Goal: Transaction & Acquisition: Purchase product/service

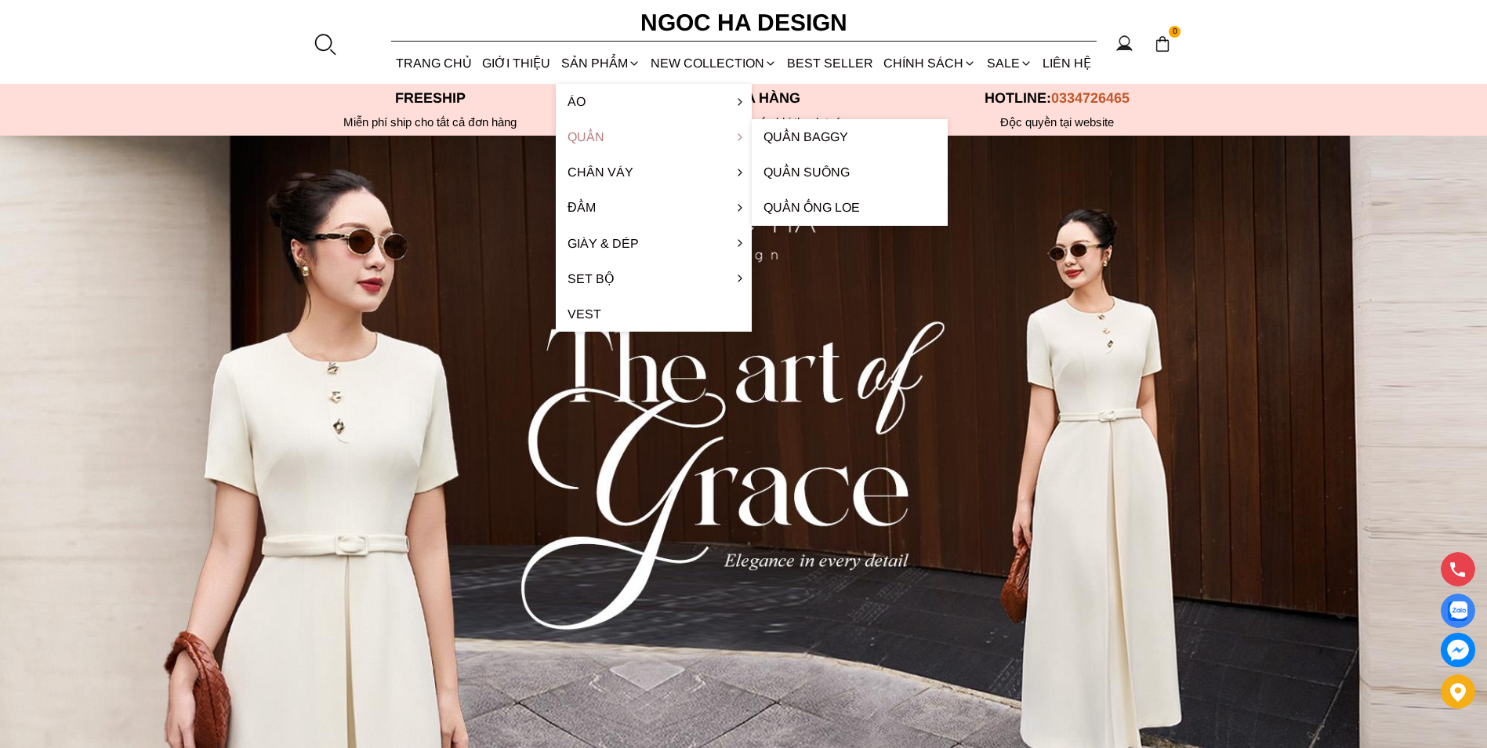
click at [585, 143] on link "Quần" at bounding box center [654, 136] width 196 height 35
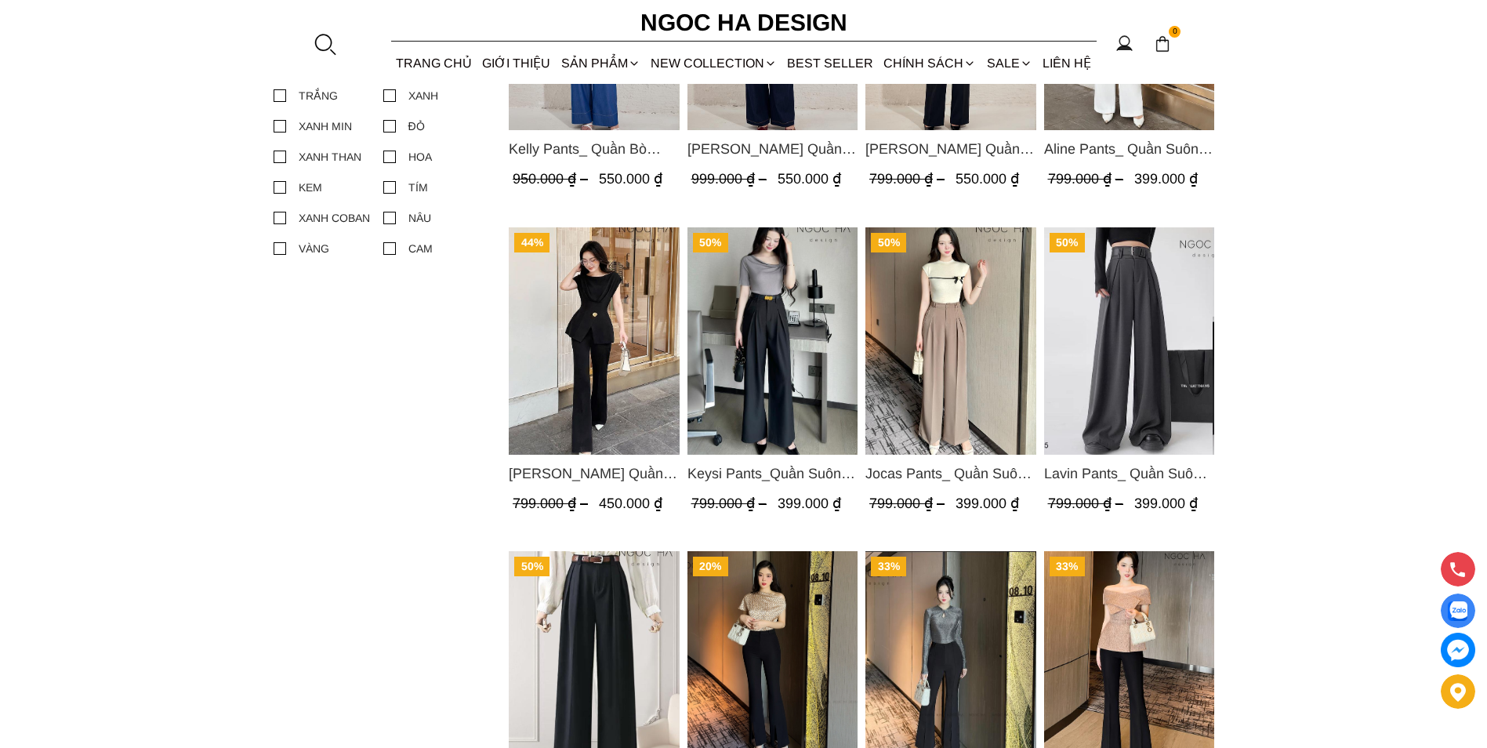
scroll to position [862, 0]
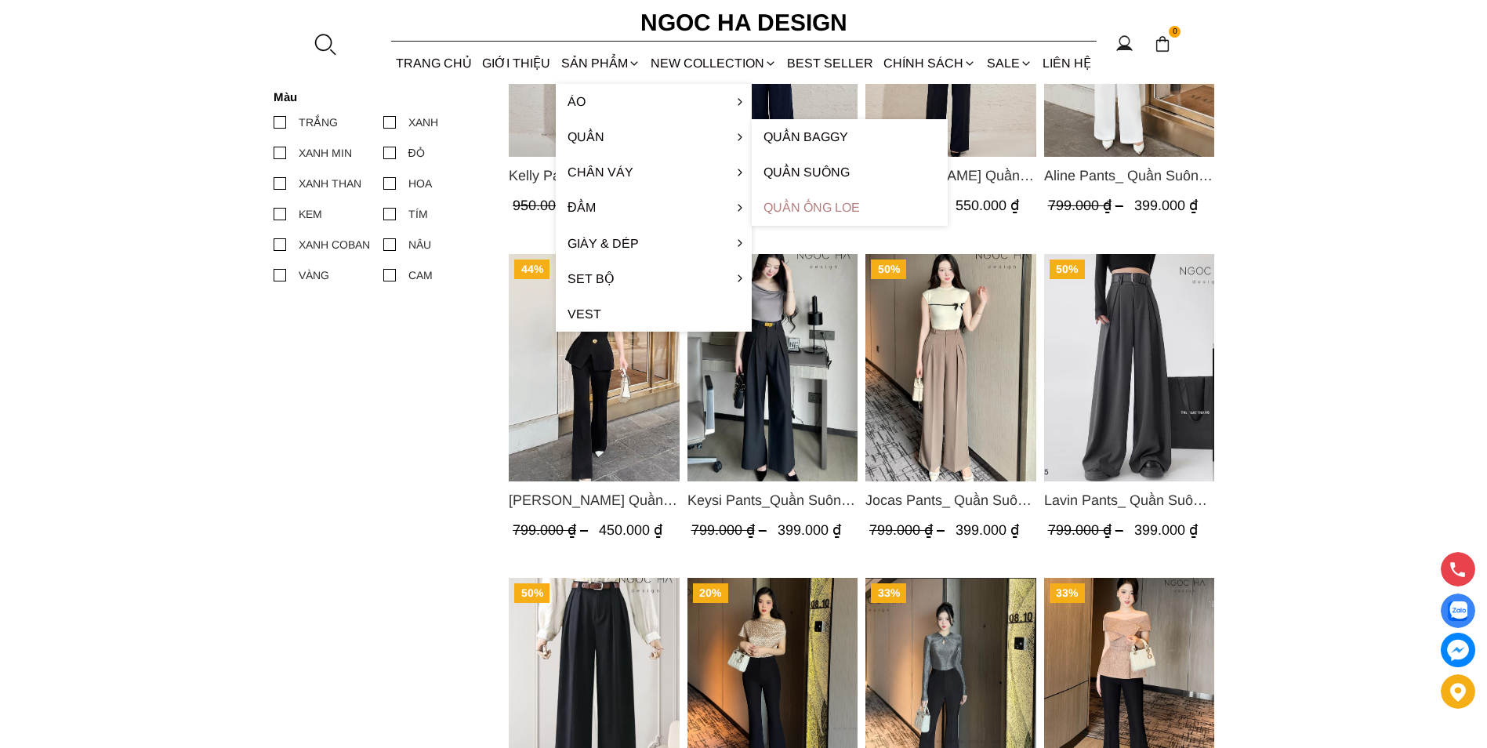
click at [828, 212] on link "Quần ống loe" at bounding box center [850, 207] width 196 height 35
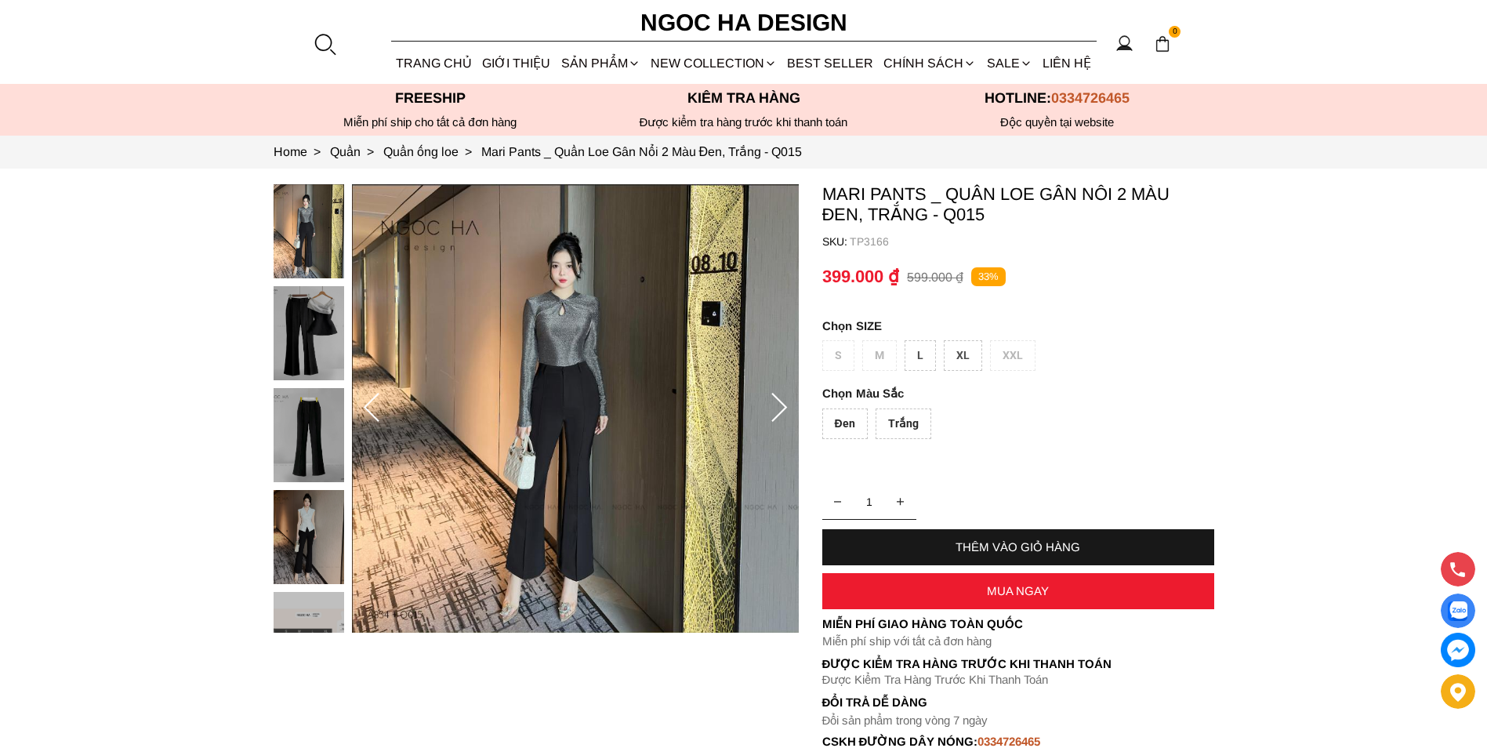
click at [782, 400] on icon at bounding box center [778, 408] width 31 height 31
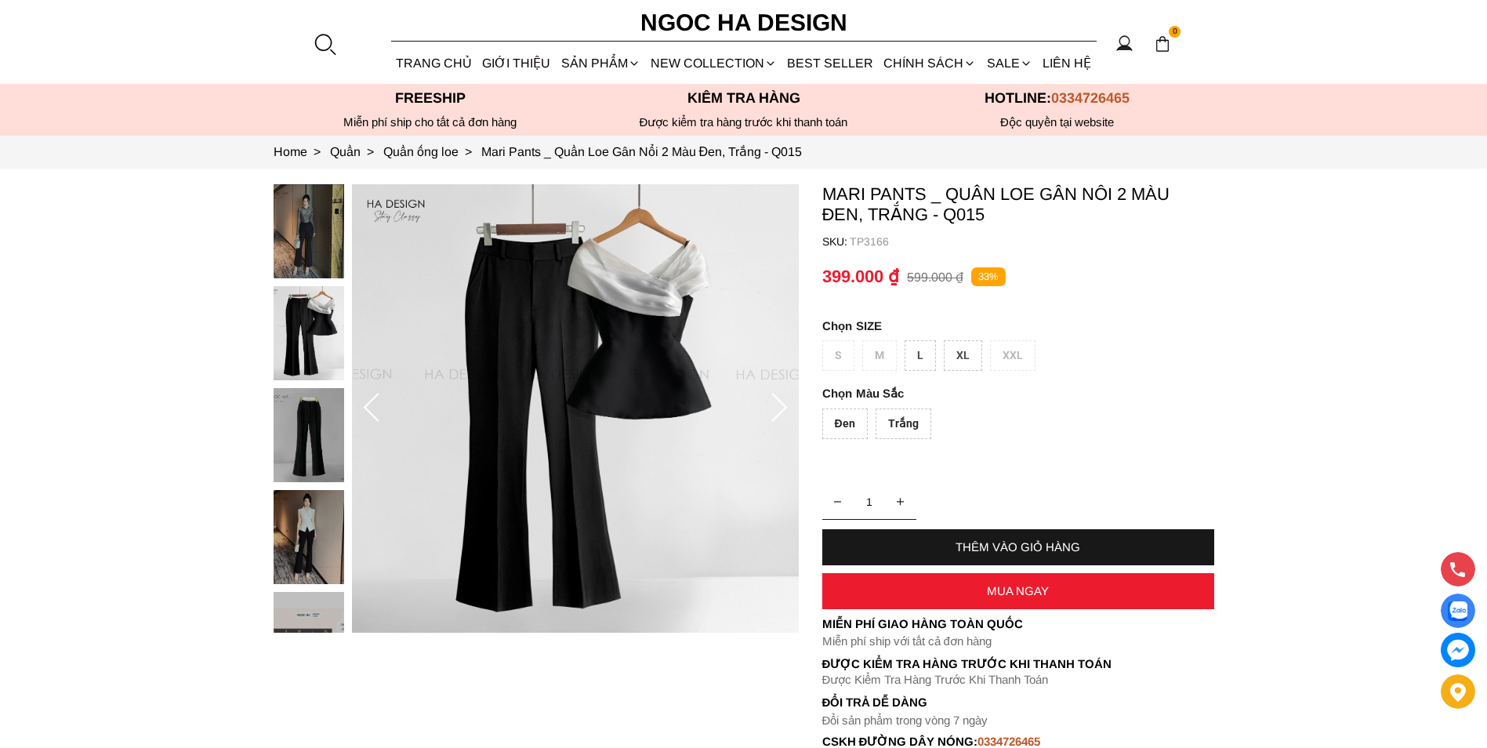
click at [782, 400] on icon at bounding box center [778, 408] width 31 height 31
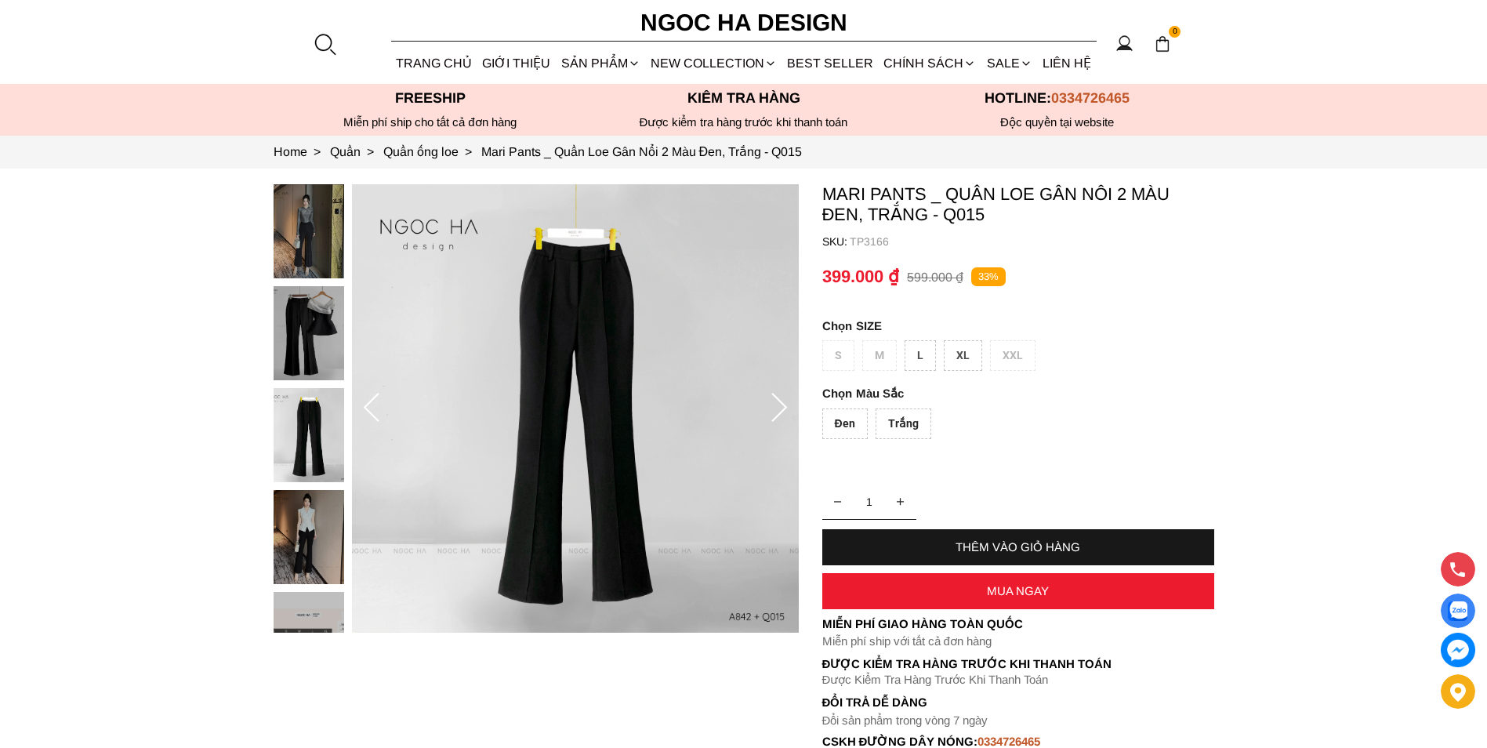
click at [843, 418] on div "Đen" at bounding box center [844, 423] width 45 height 31
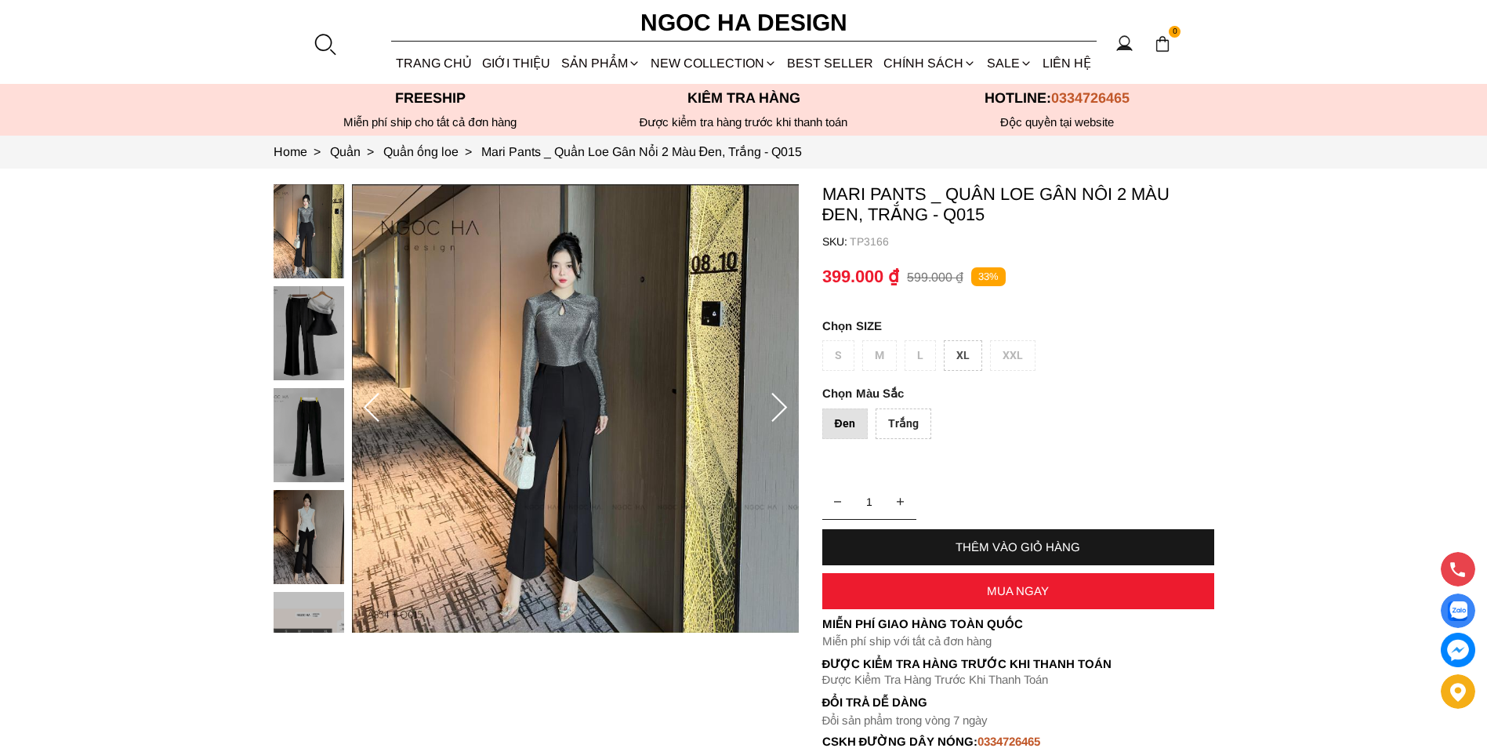
click at [776, 405] on icon at bounding box center [778, 408] width 31 height 31
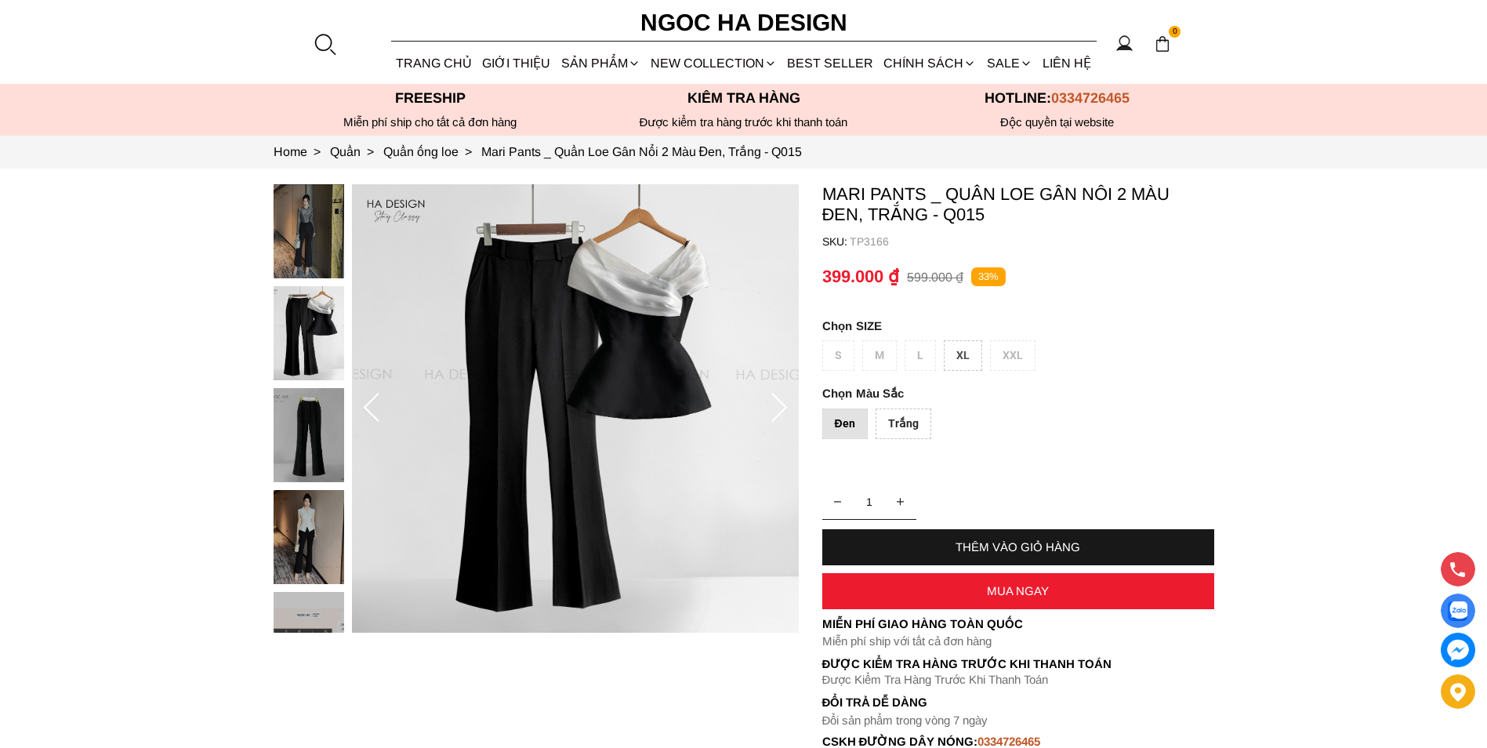
click at [776, 405] on icon at bounding box center [778, 408] width 31 height 31
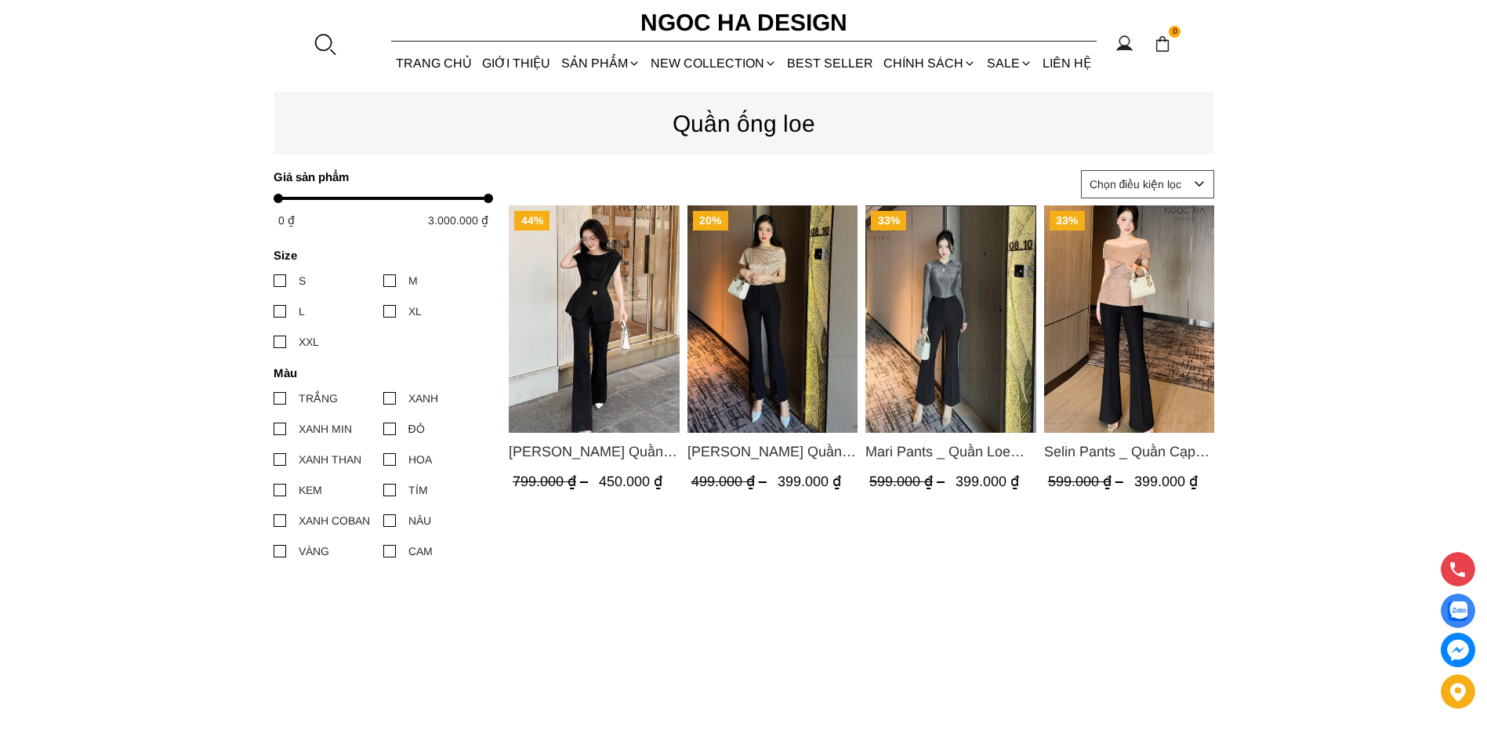
scroll to position [157, 0]
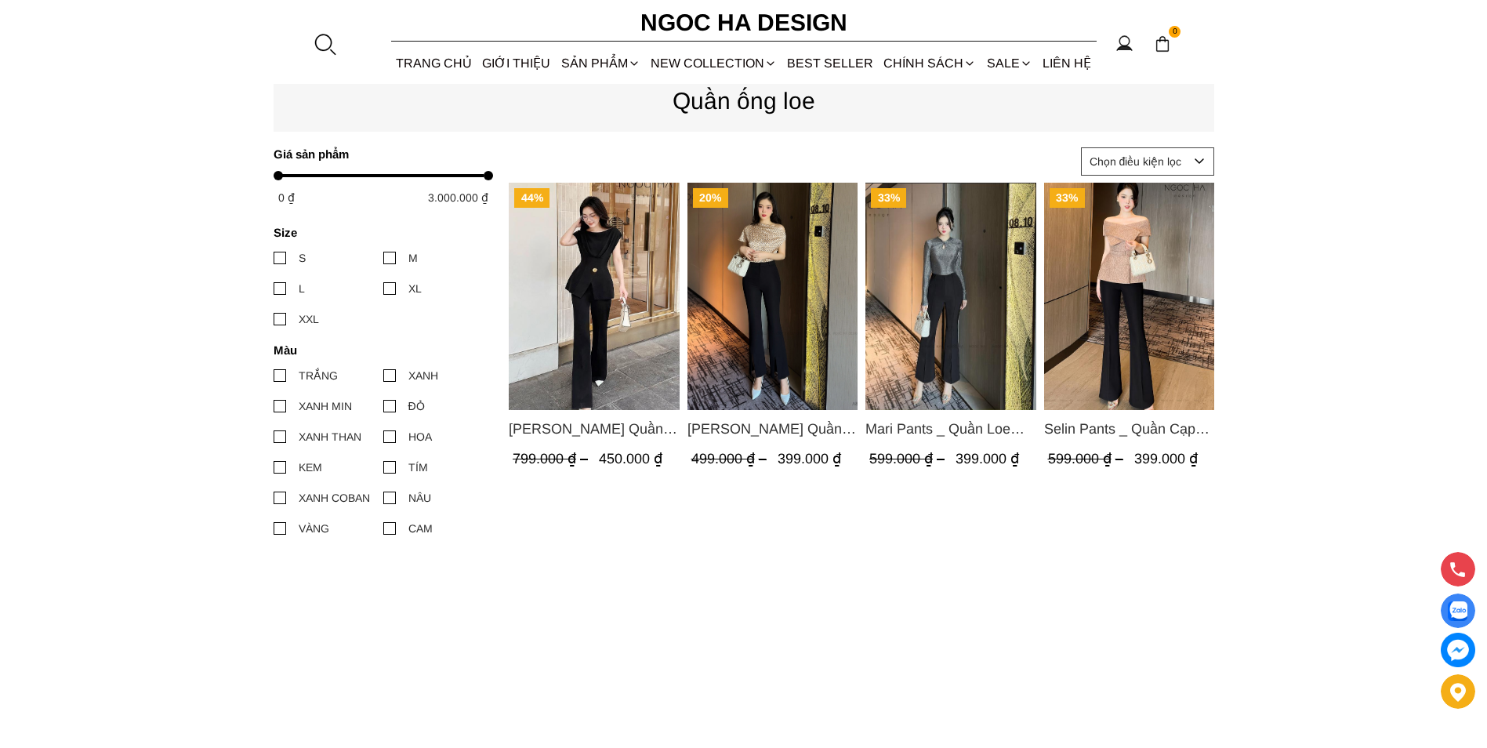
click at [789, 298] on img "Product image - Doris Pants_ Quần Cạp Cao Xẻ Gấu 2 Màu Đen, Cam - Q054" at bounding box center [772, 296] width 171 height 227
click at [962, 331] on img "Product image - Mari Pants _ Quần Loe Gân Nổi 2 Màu Đen, Trắng - Q015" at bounding box center [950, 296] width 171 height 227
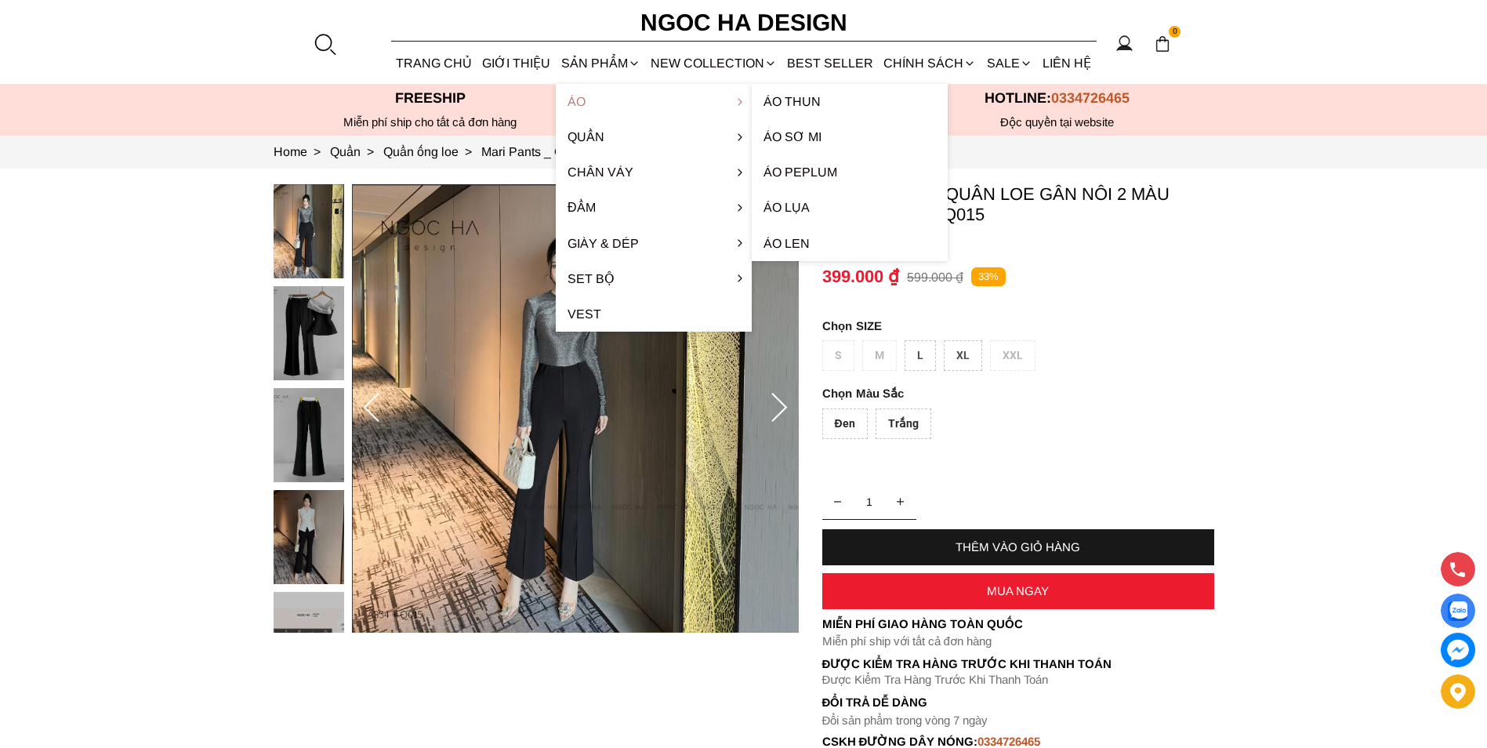
click at [578, 96] on link "Áo" at bounding box center [654, 101] width 196 height 35
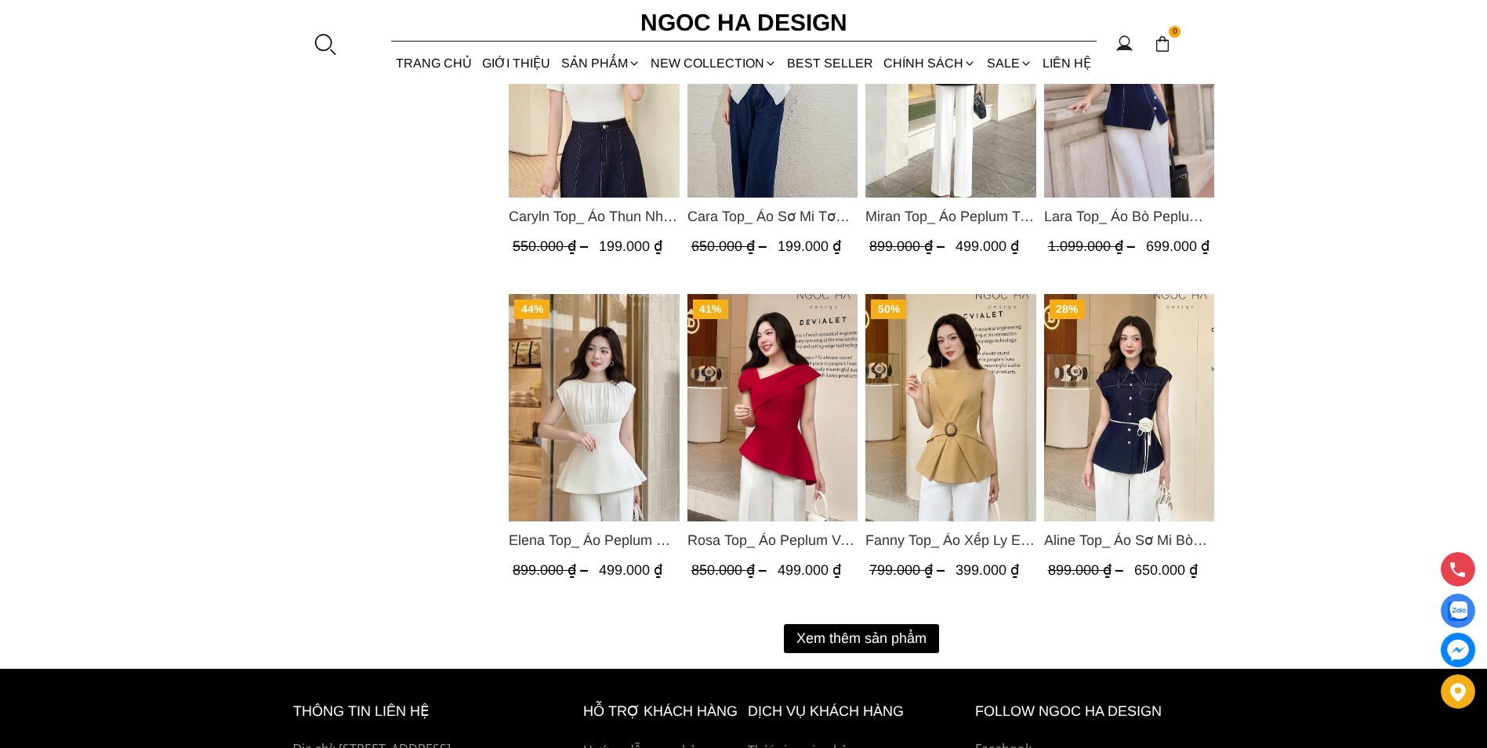
scroll to position [1959, 0]
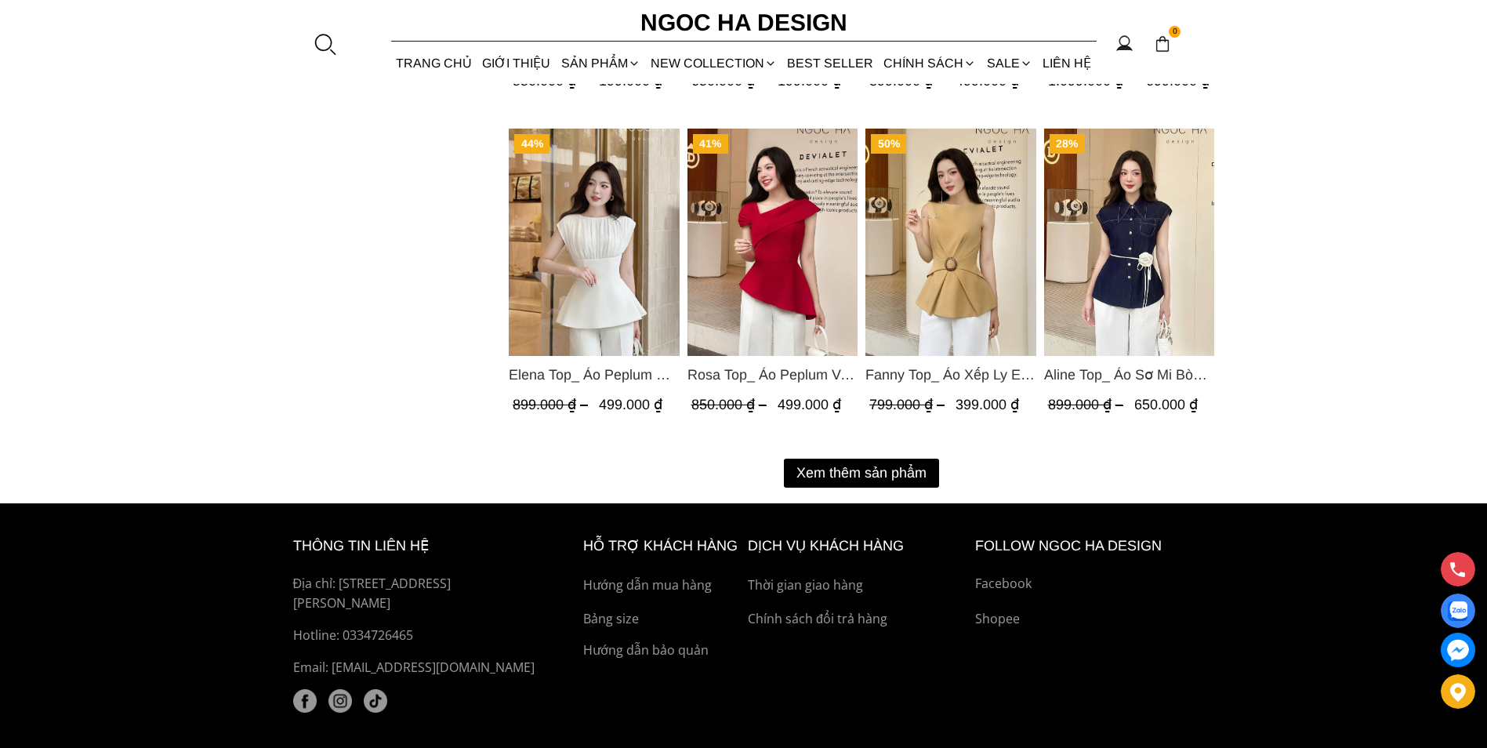
click at [885, 481] on button "Xem thêm sản phẩm" at bounding box center [861, 472] width 155 height 29
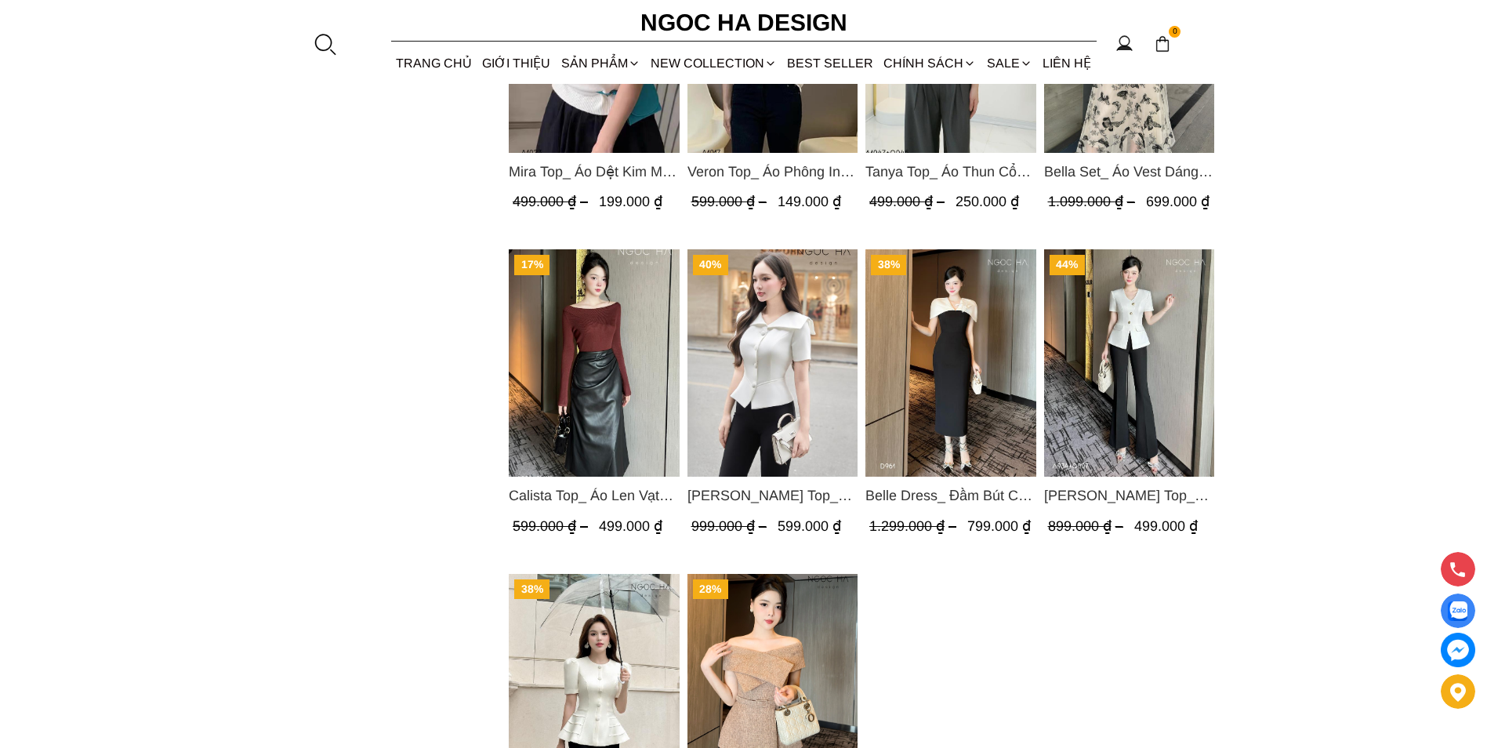
scroll to position [2821, 0]
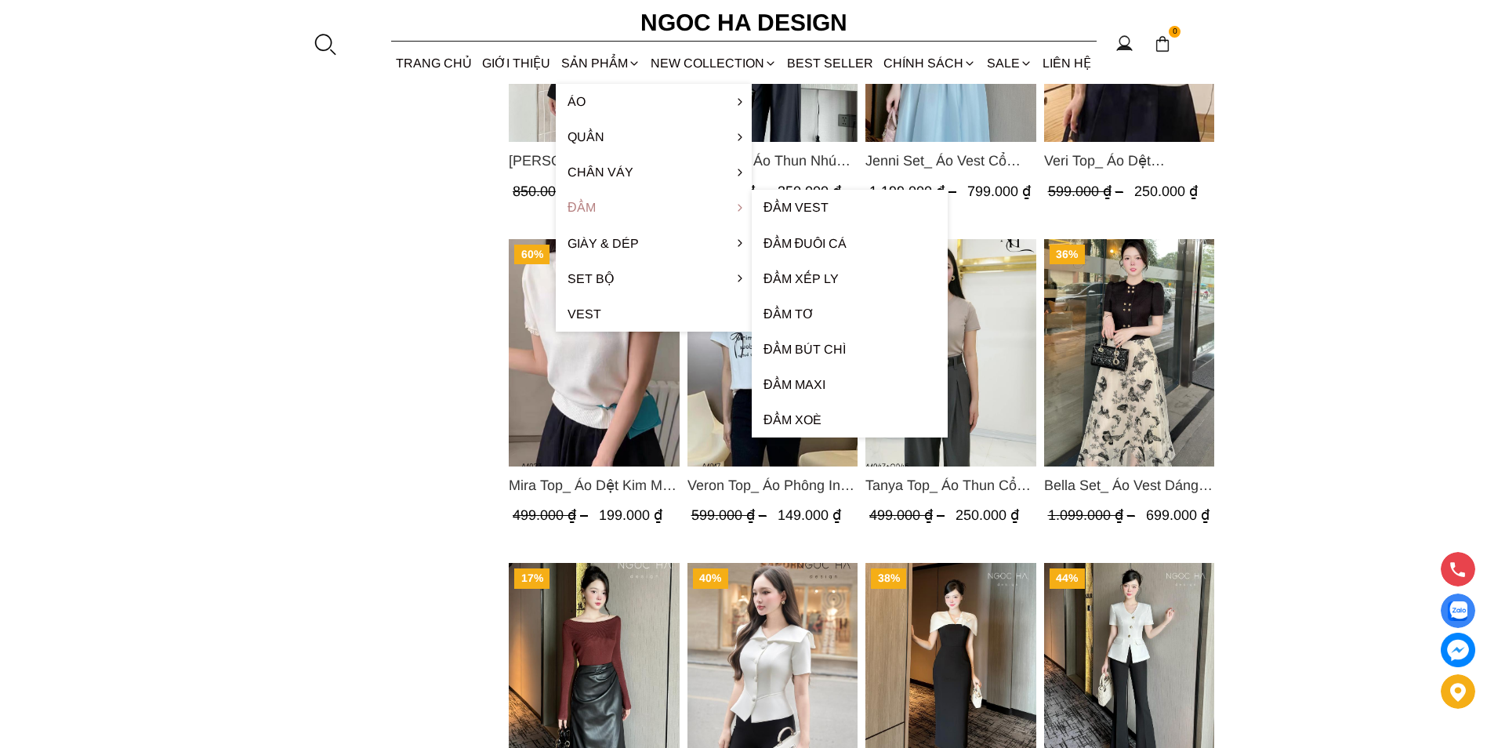
click at [584, 204] on link "Đầm" at bounding box center [654, 207] width 196 height 35
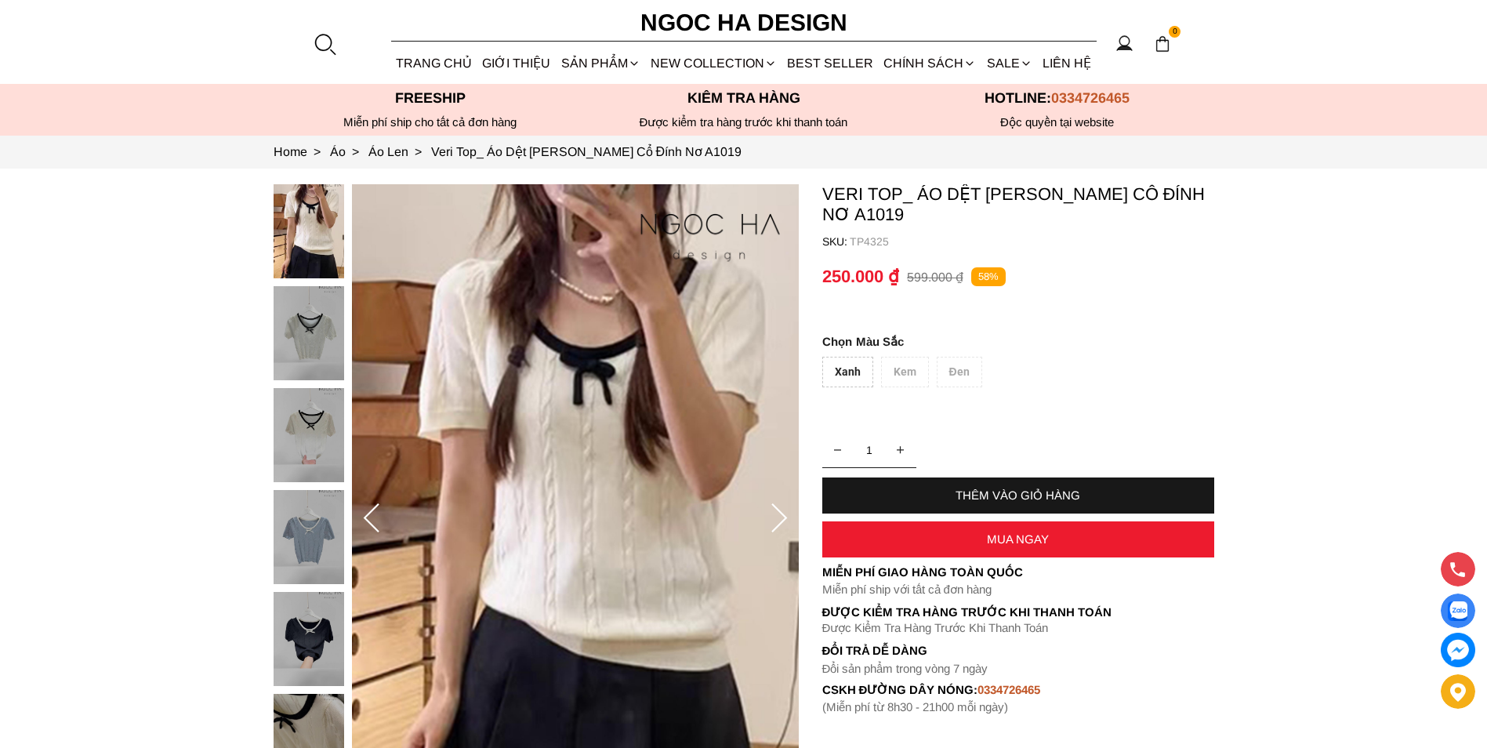
click at [321, 549] on div at bounding box center [313, 642] width 78 height 917
click at [306, 551] on img at bounding box center [309, 537] width 71 height 94
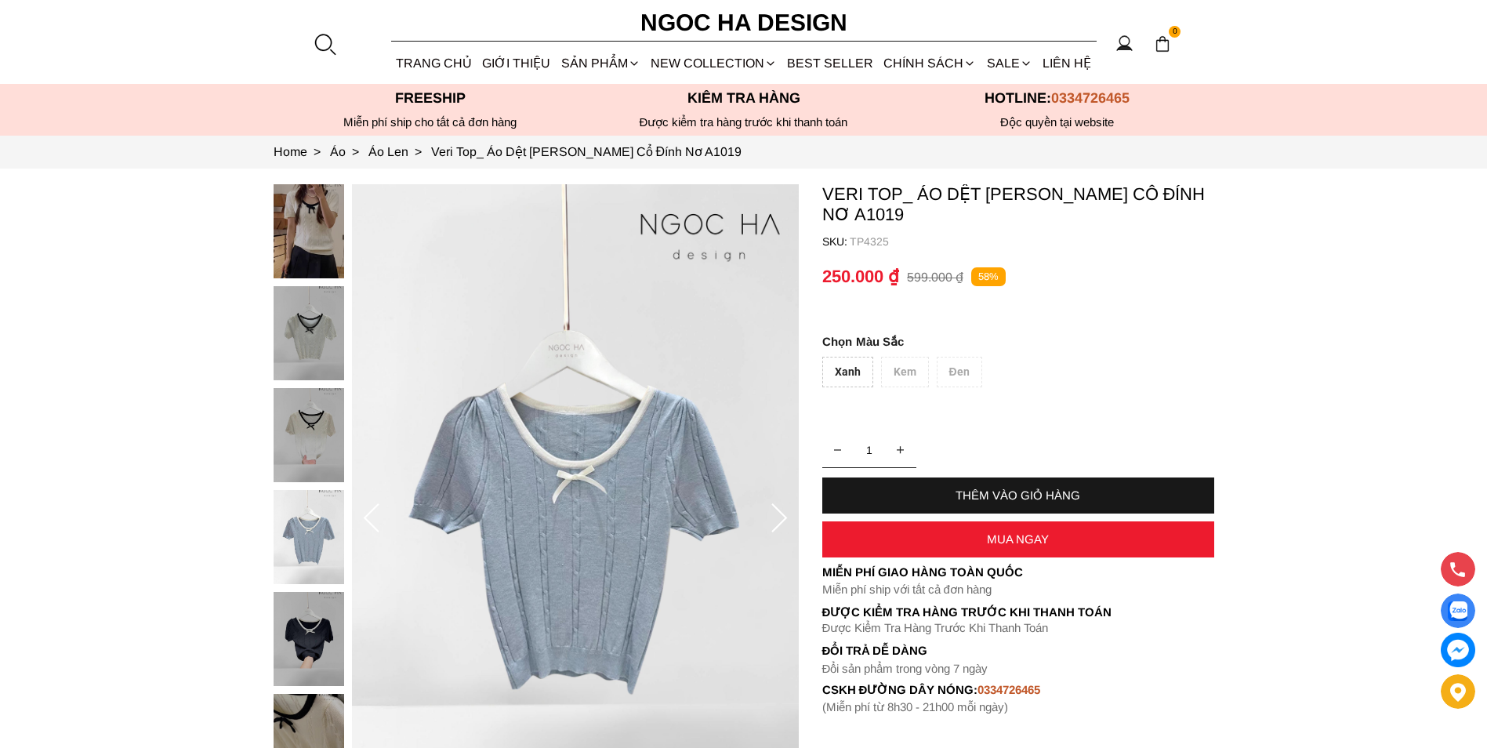
click at [290, 242] on img at bounding box center [309, 231] width 71 height 94
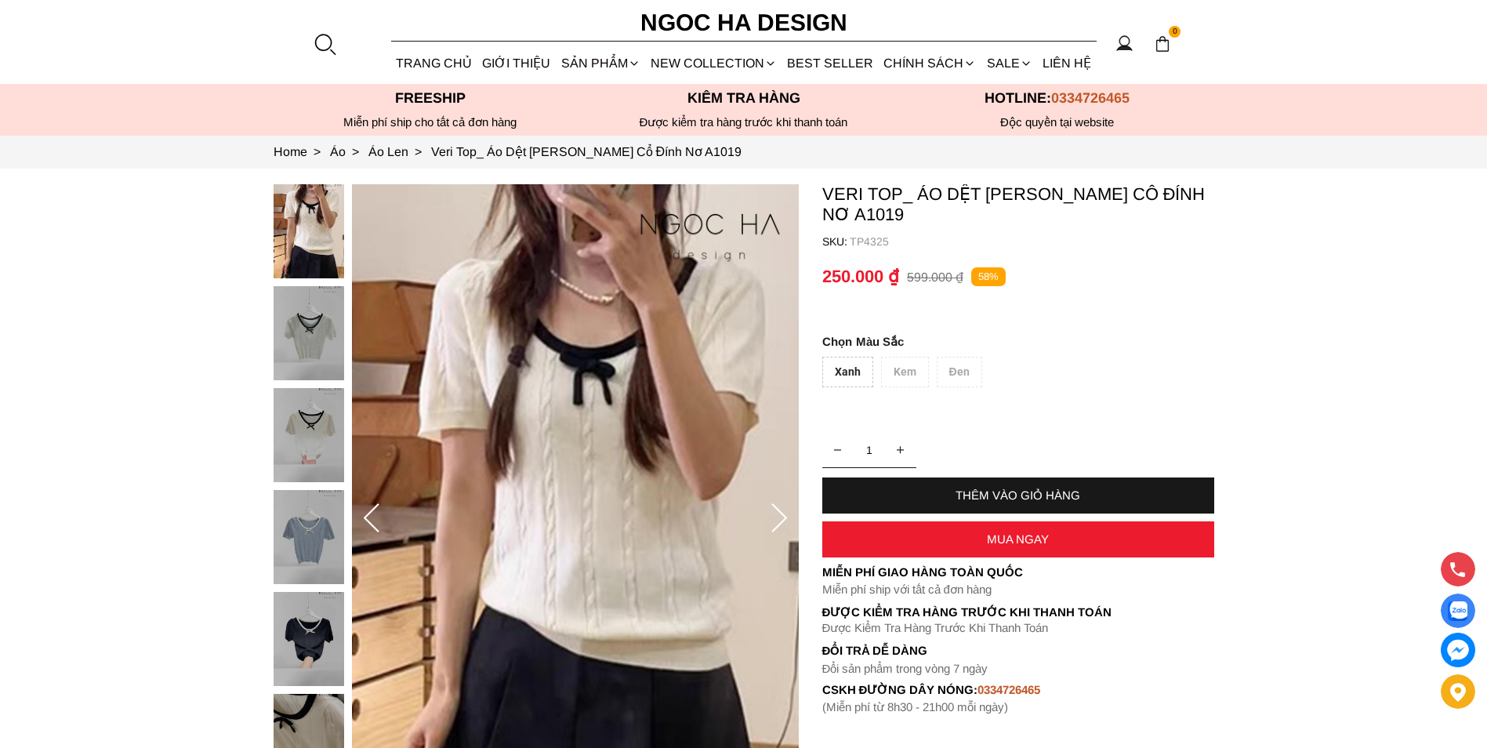
click at [331, 346] on img at bounding box center [309, 333] width 71 height 94
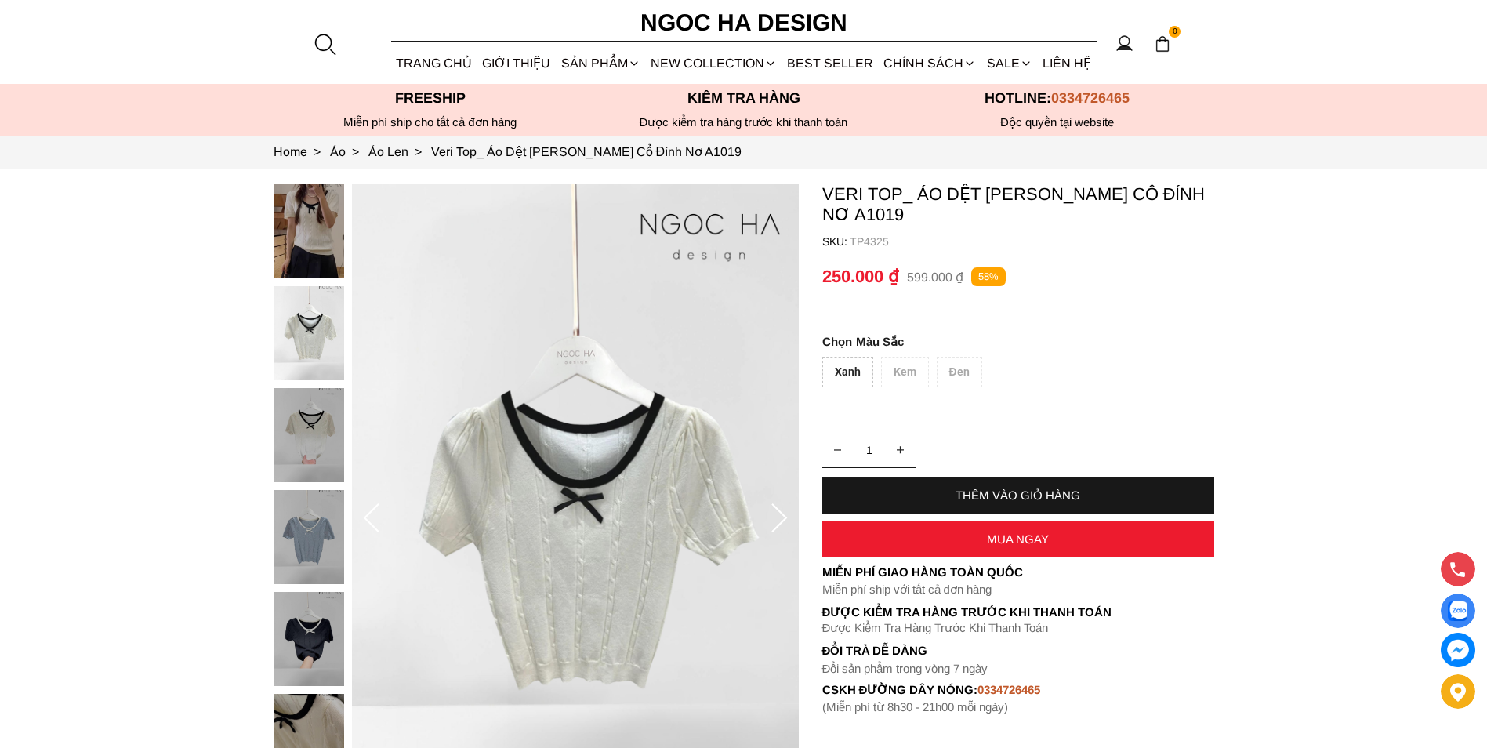
click at [308, 447] on img at bounding box center [309, 435] width 71 height 94
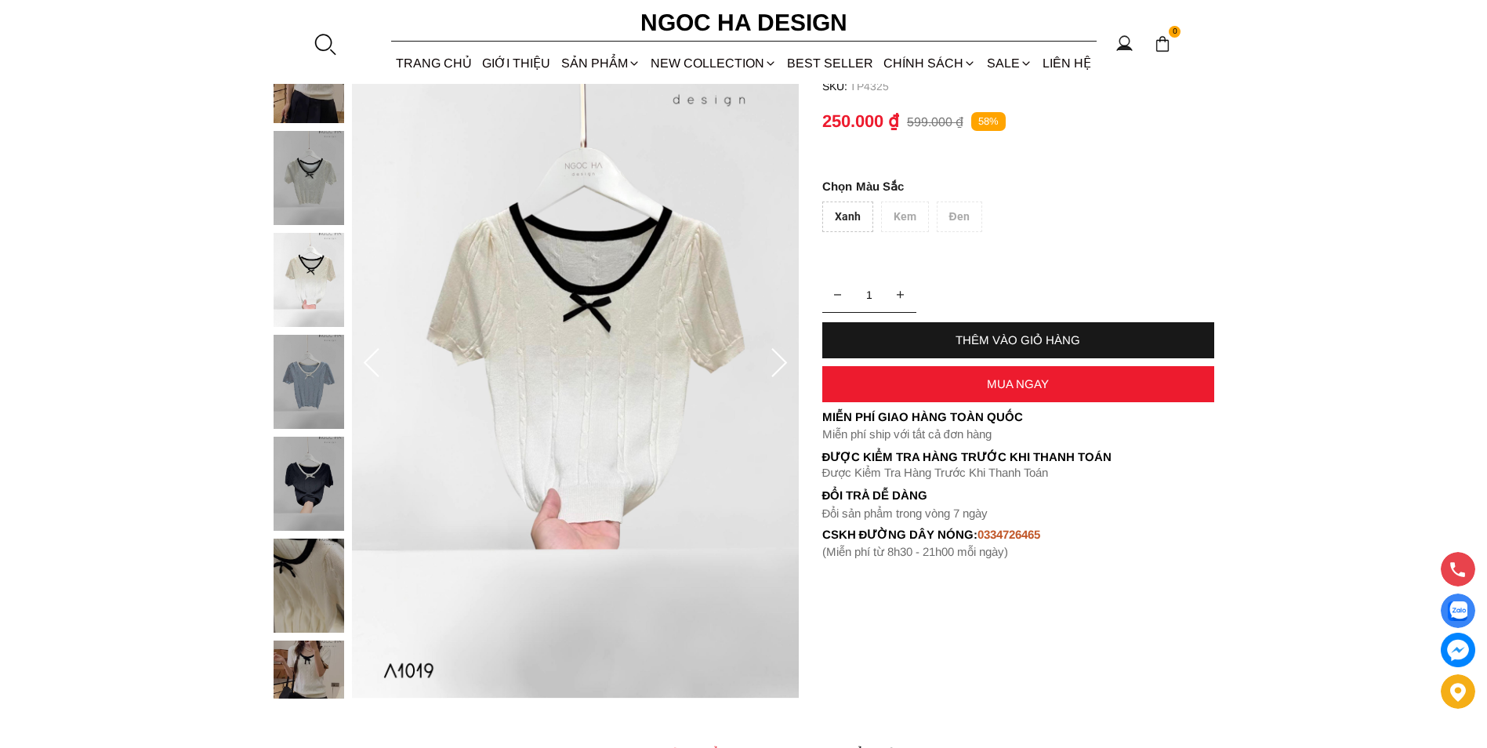
scroll to position [157, 0]
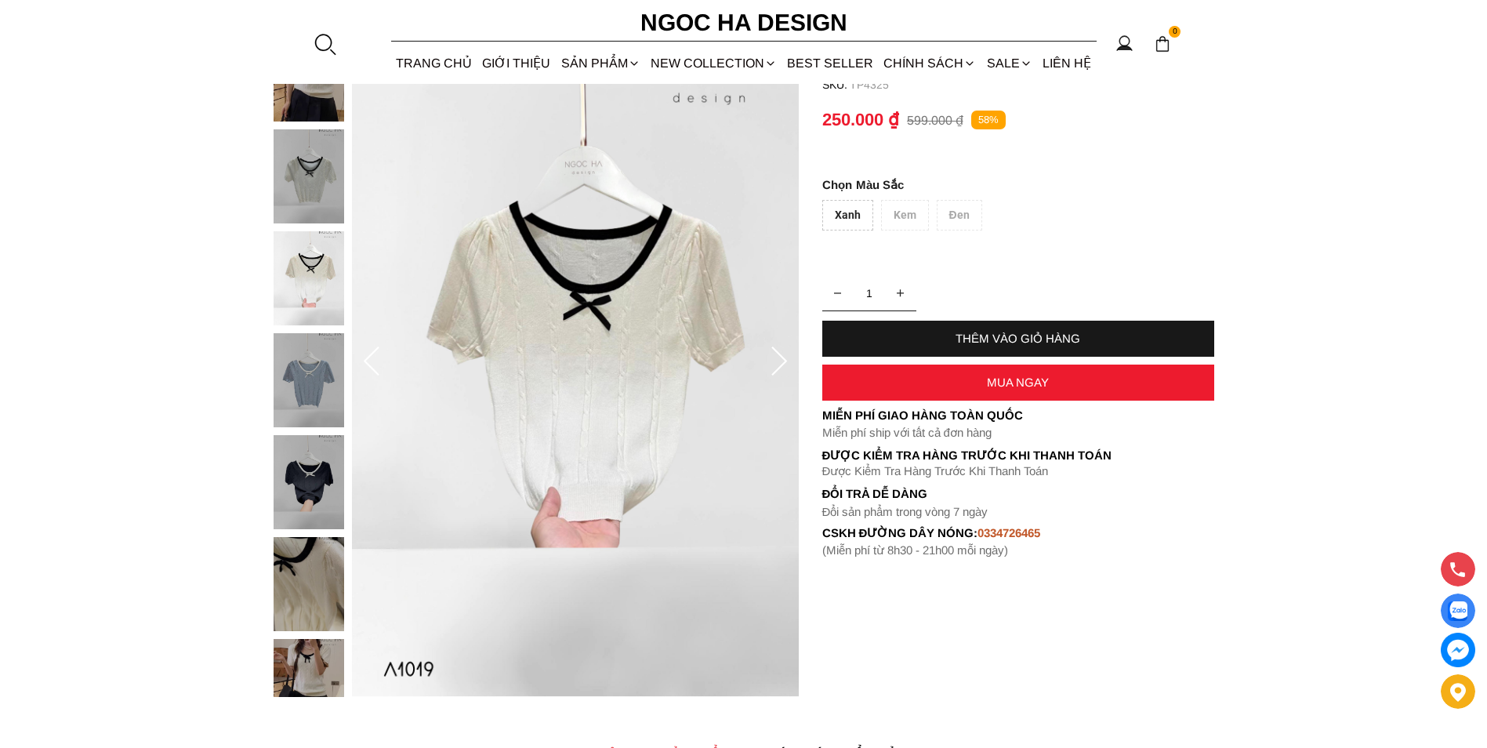
click at [328, 481] on img at bounding box center [309, 482] width 71 height 94
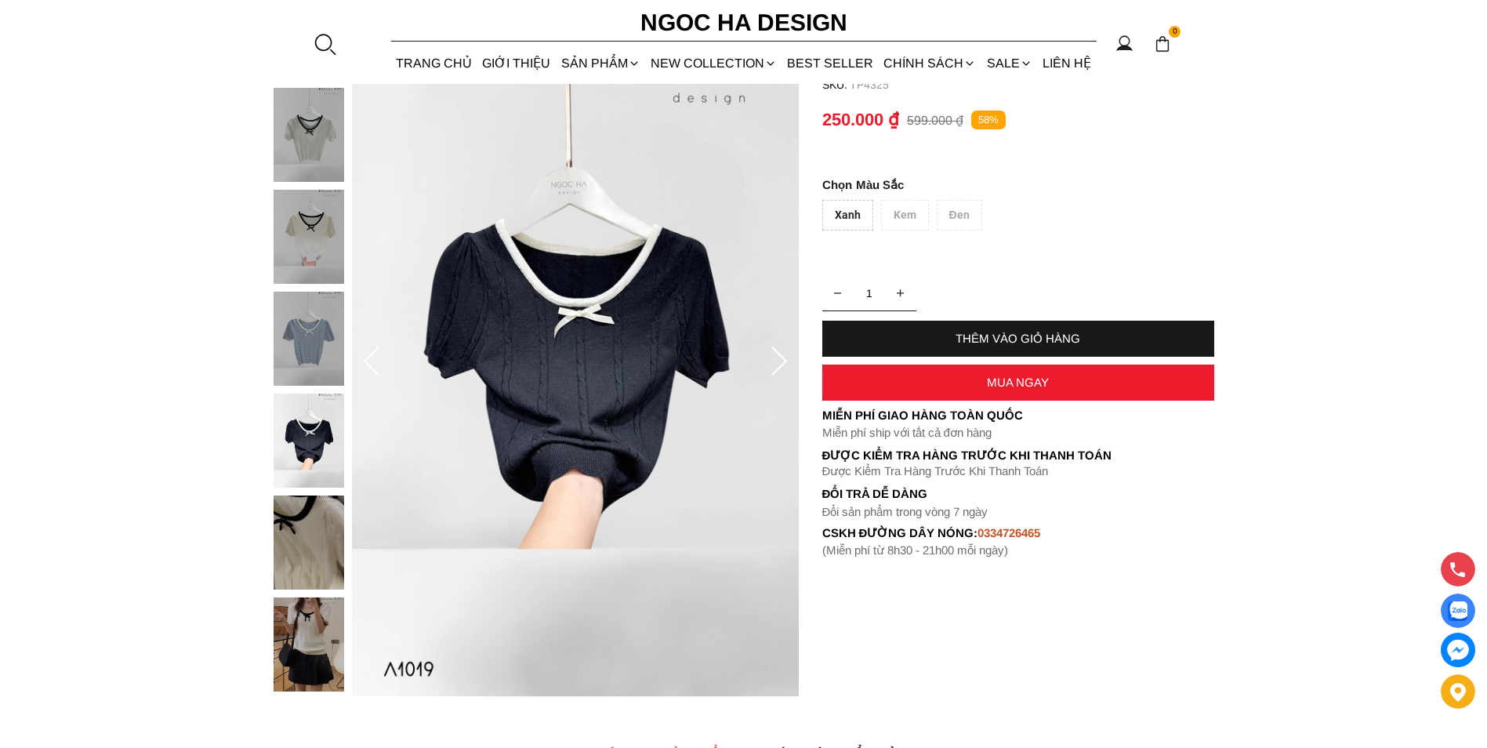
click at [313, 350] on img at bounding box center [309, 339] width 71 height 94
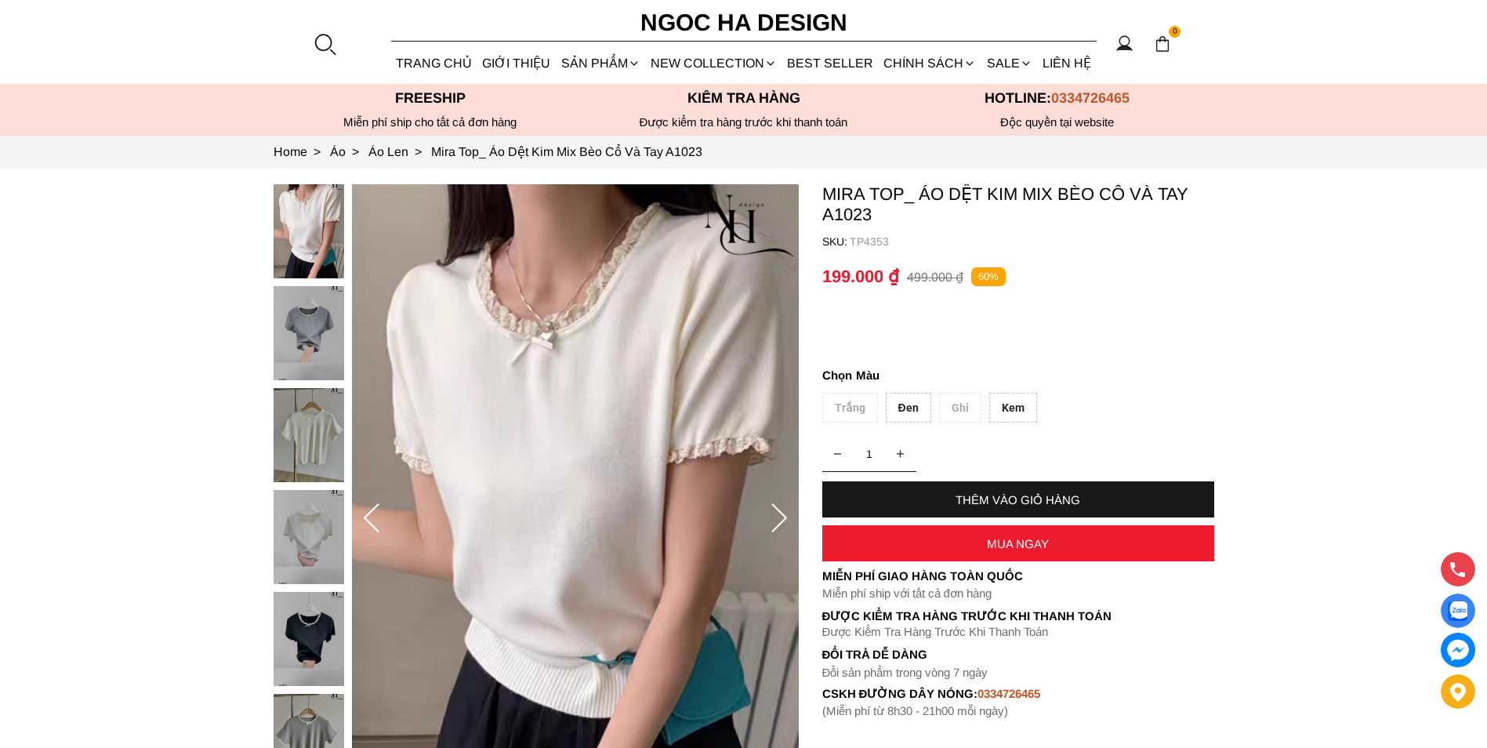
click at [295, 339] on img at bounding box center [309, 333] width 71 height 94
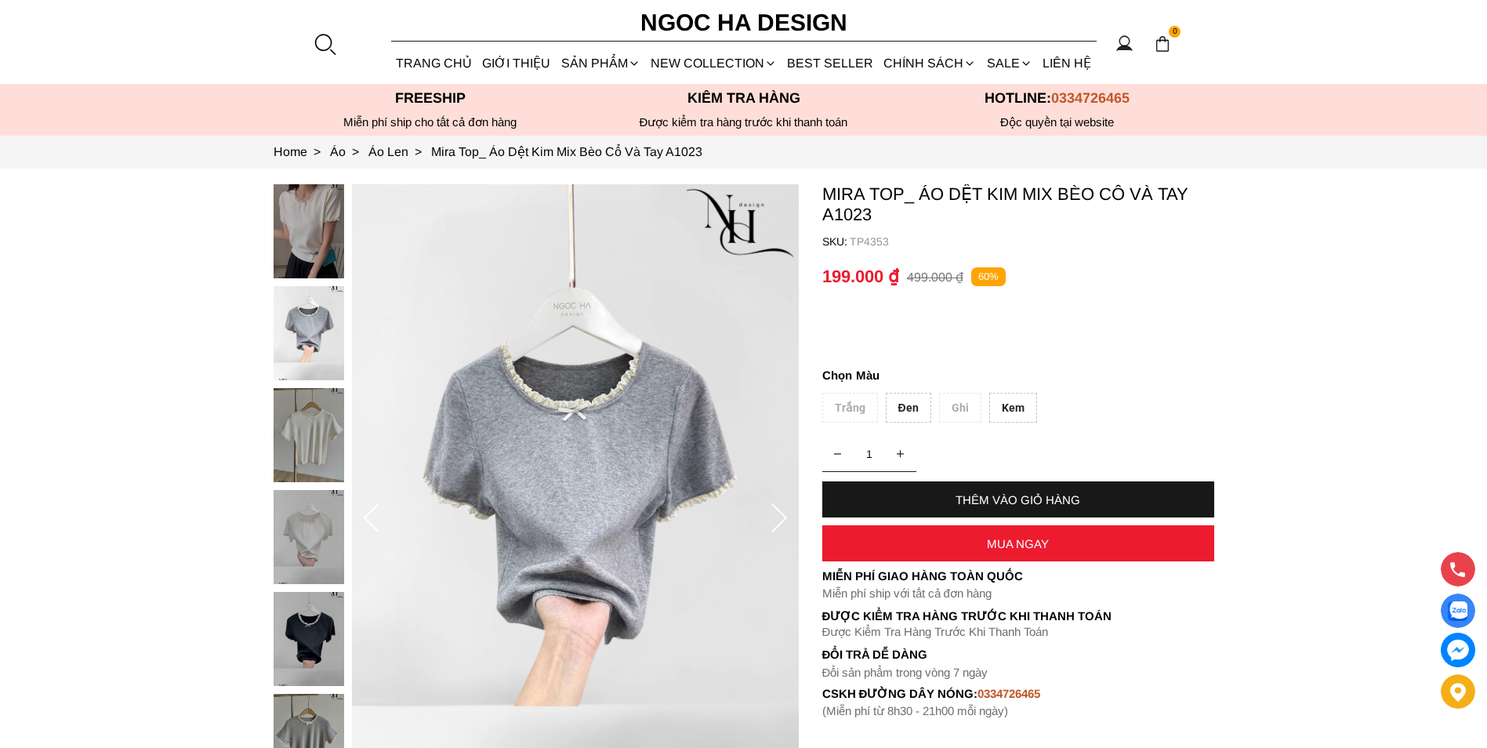
click at [316, 449] on img at bounding box center [309, 435] width 71 height 94
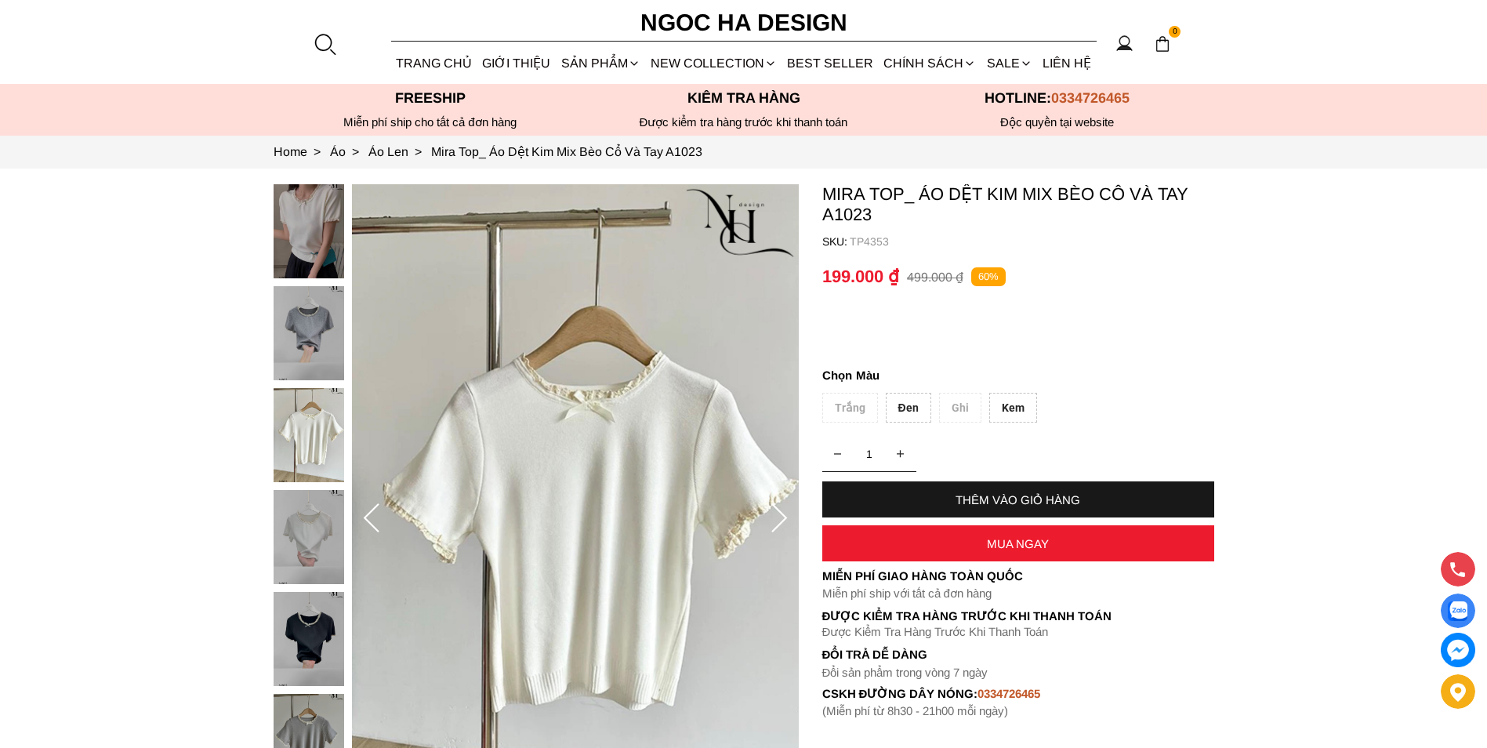
click at [328, 523] on img at bounding box center [309, 537] width 71 height 94
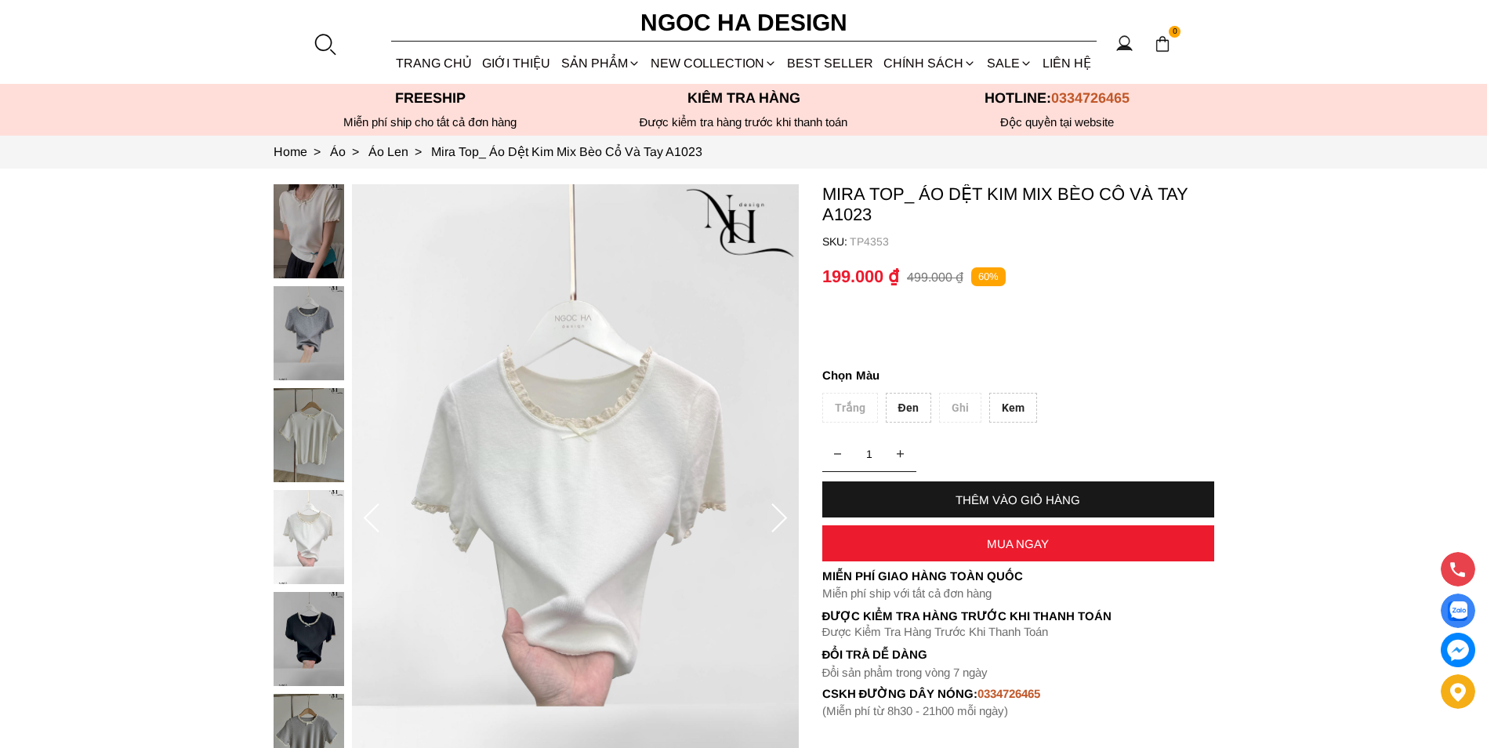
click at [321, 639] on img at bounding box center [309, 639] width 71 height 94
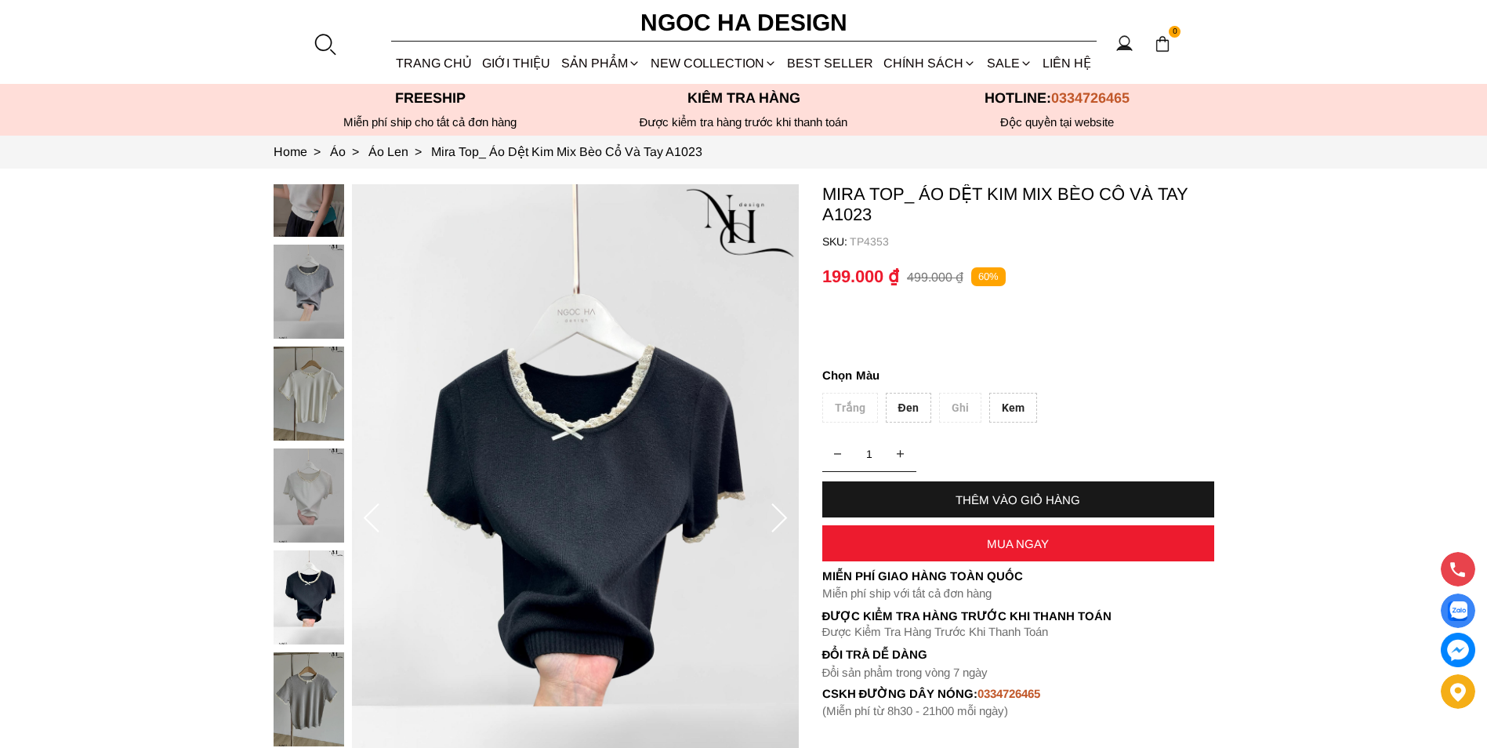
click at [321, 214] on img at bounding box center [309, 190] width 71 height 94
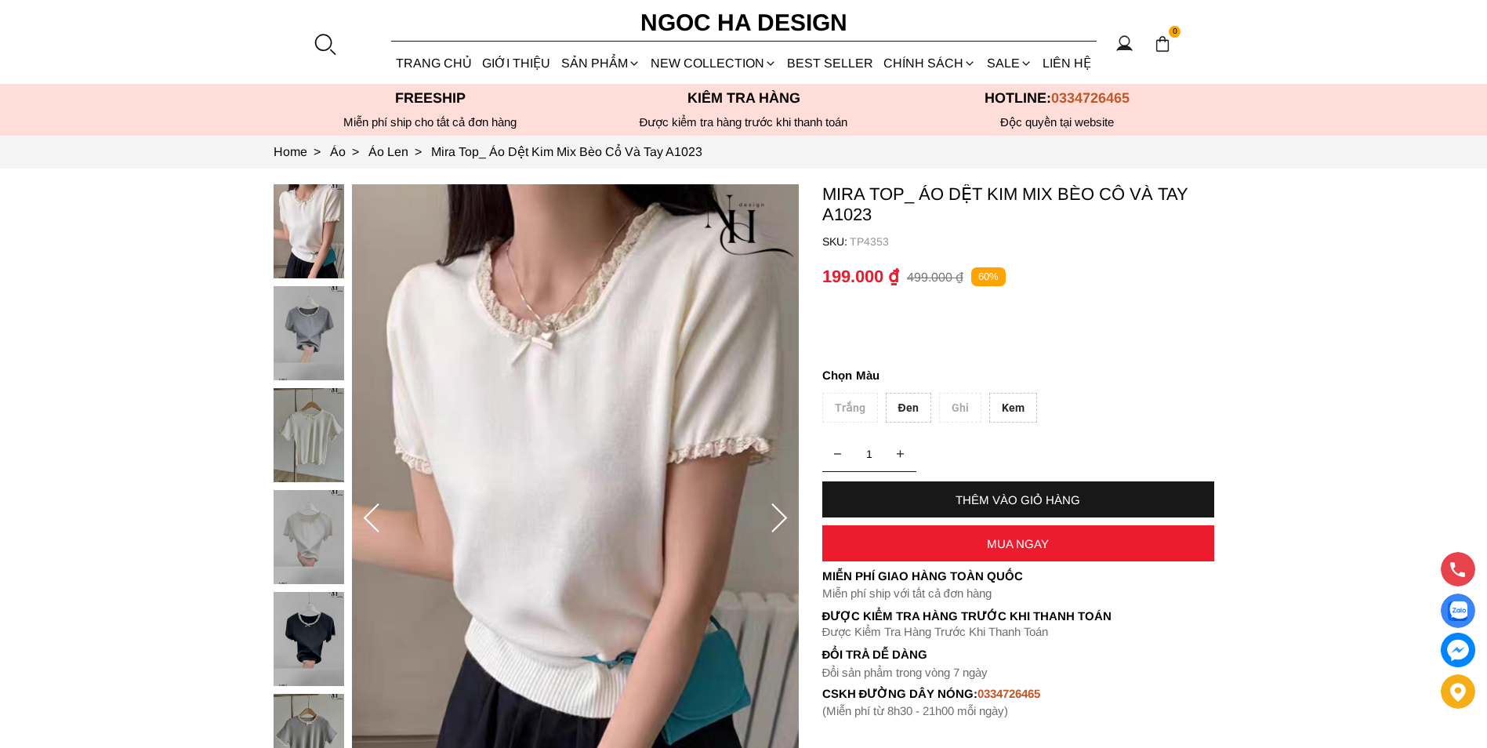
click at [1023, 411] on div "Kem" at bounding box center [1013, 408] width 48 height 31
click at [1009, 499] on div "THÊM VÀO GIỎ HÀNG" at bounding box center [1018, 499] width 392 height 13
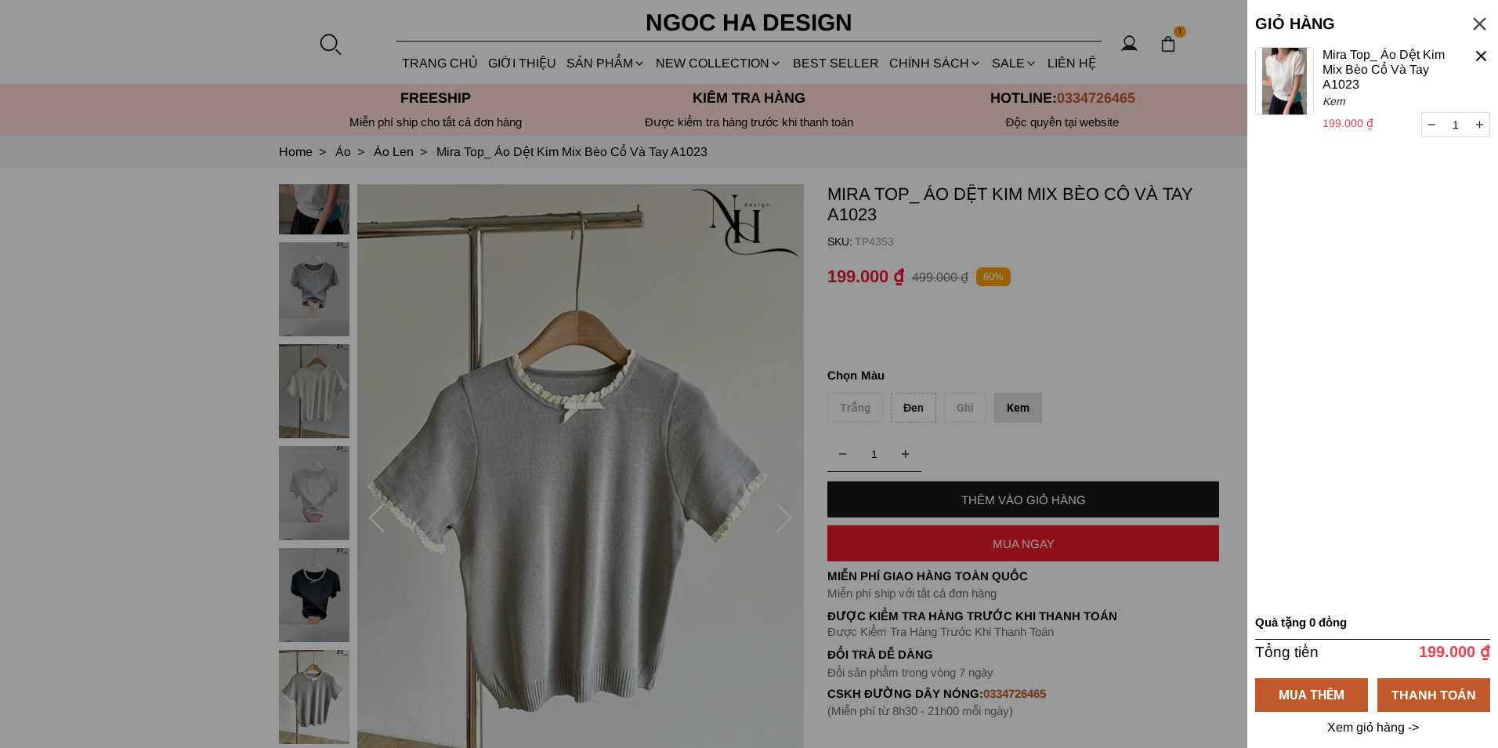
click at [1111, 299] on div at bounding box center [749, 374] width 1498 height 748
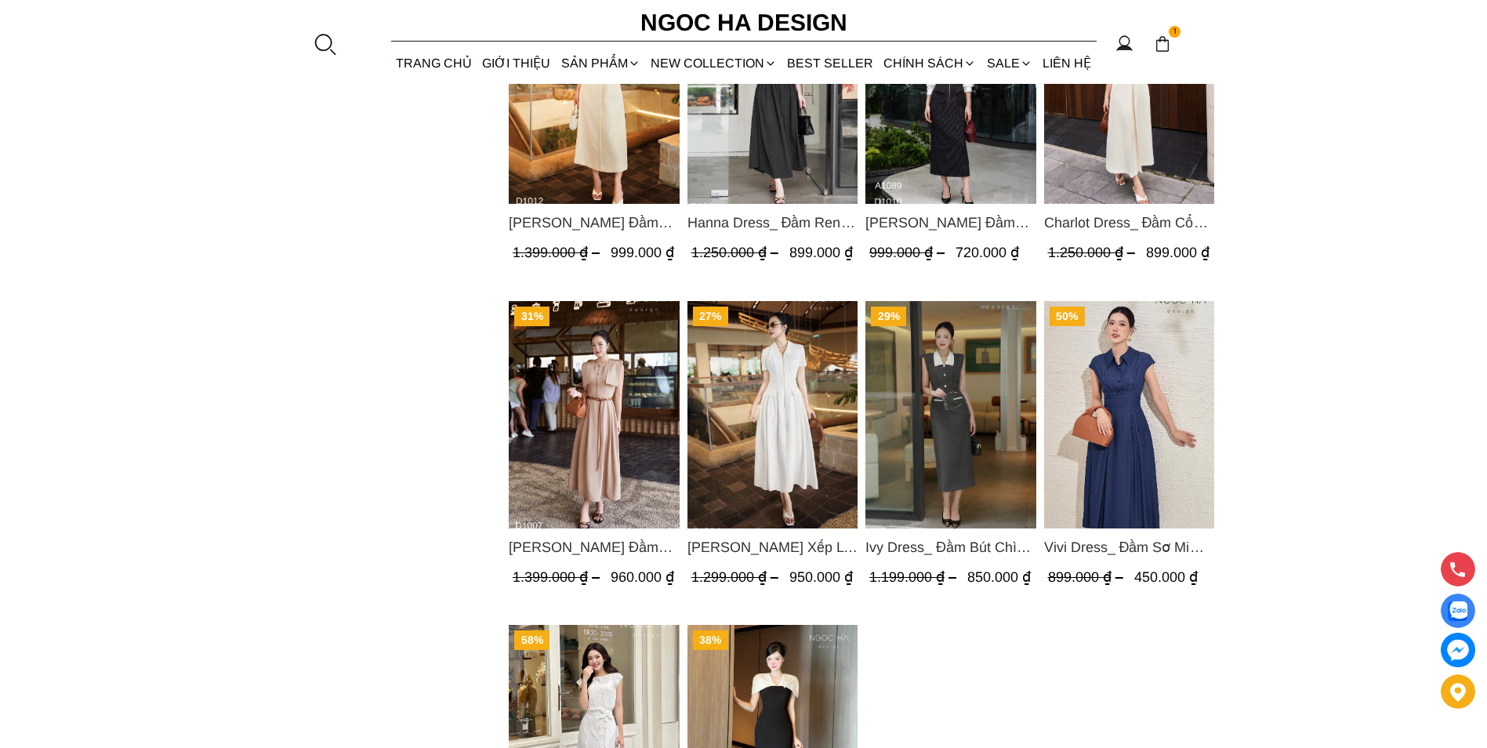
scroll to position [1097, 0]
